Goal: Information Seeking & Learning: Learn about a topic

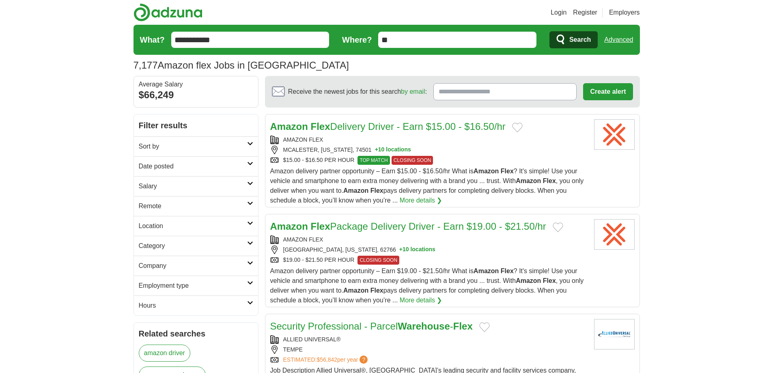
click at [615, 39] on link "Advanced" at bounding box center [618, 40] width 29 height 16
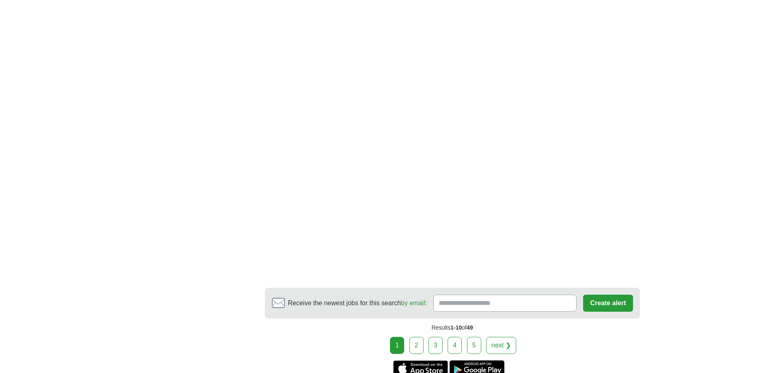
scroll to position [1605, 0]
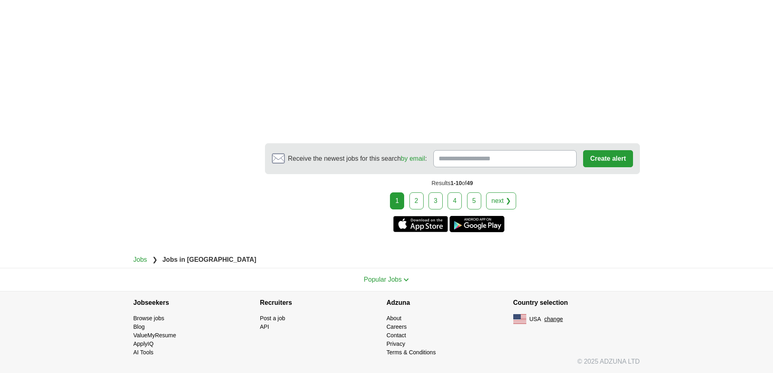
click at [418, 203] on link "2" at bounding box center [416, 200] width 14 height 17
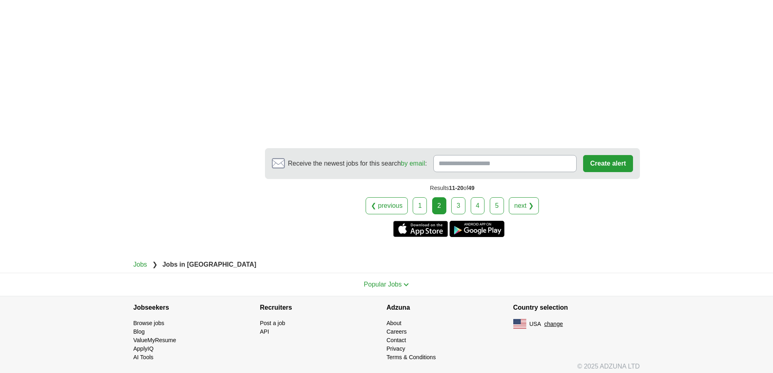
scroll to position [1546, 0]
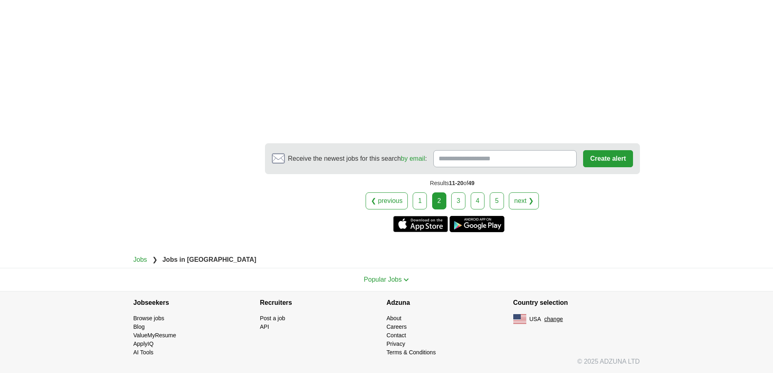
click at [457, 200] on link "3" at bounding box center [458, 200] width 14 height 17
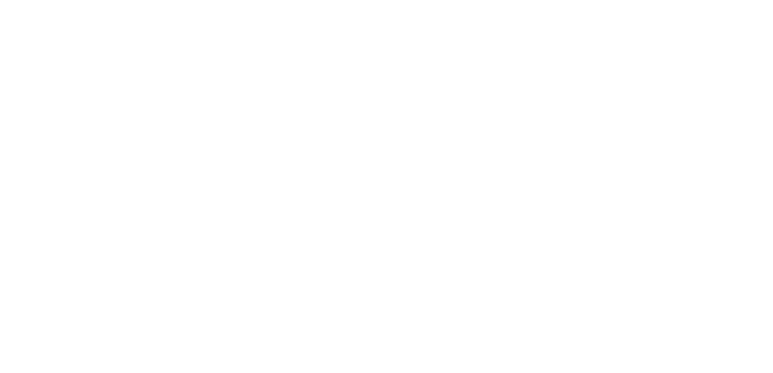
scroll to position [1625, 0]
